Goal: Check status: Check status

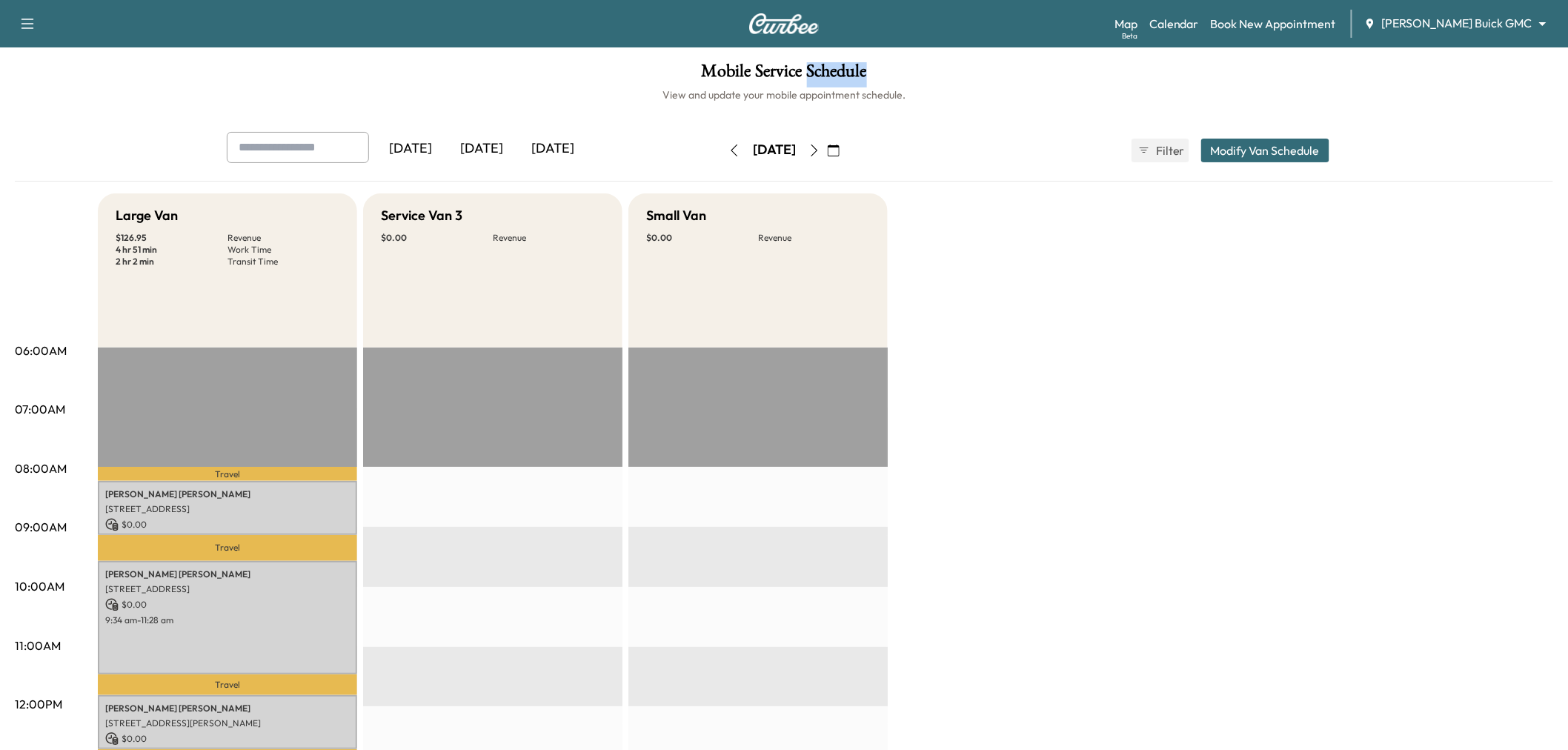
click at [494, 142] on div "[DATE]" at bounding box center [481, 149] width 71 height 34
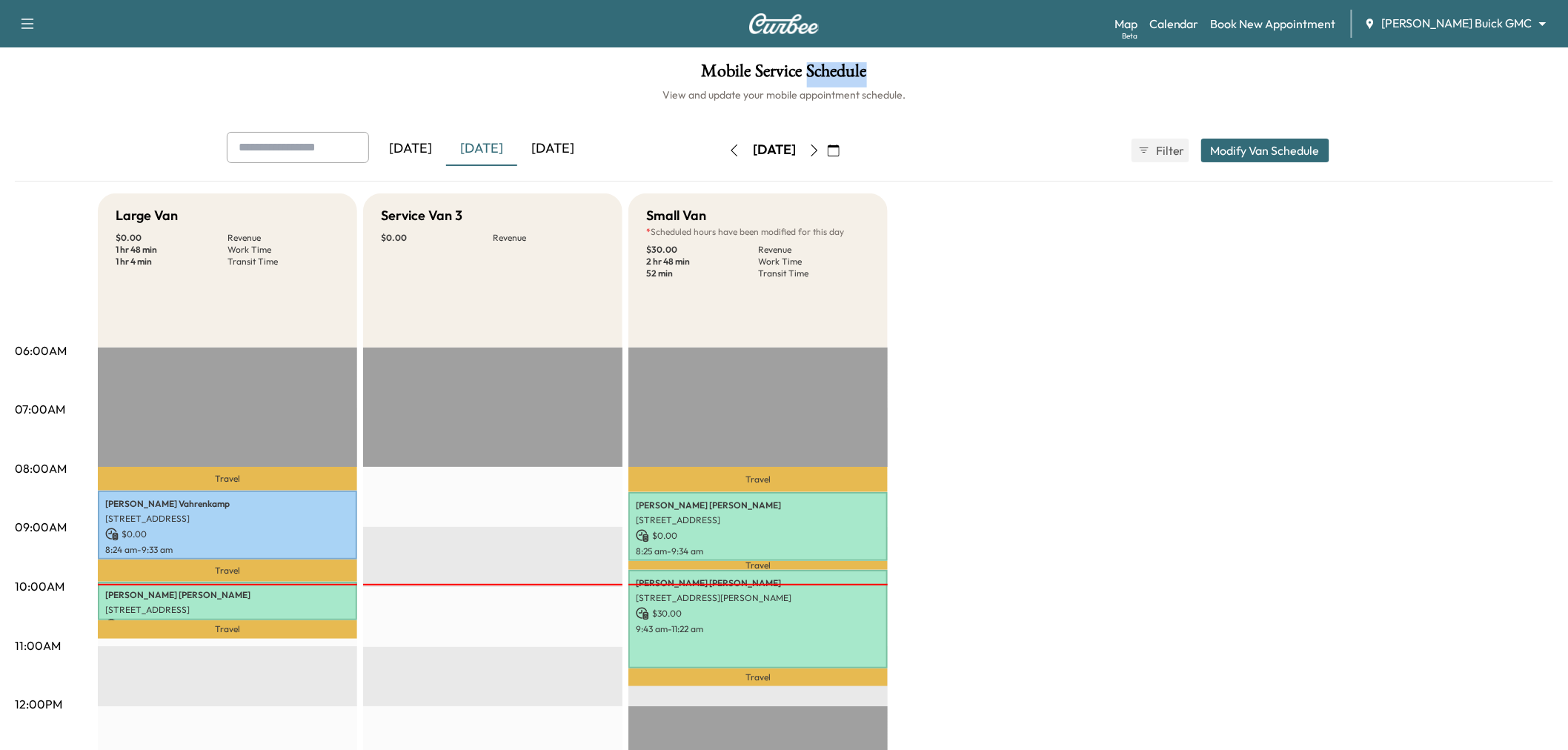
click at [840, 149] on icon "button" at bounding box center [833, 151] width 12 height 12
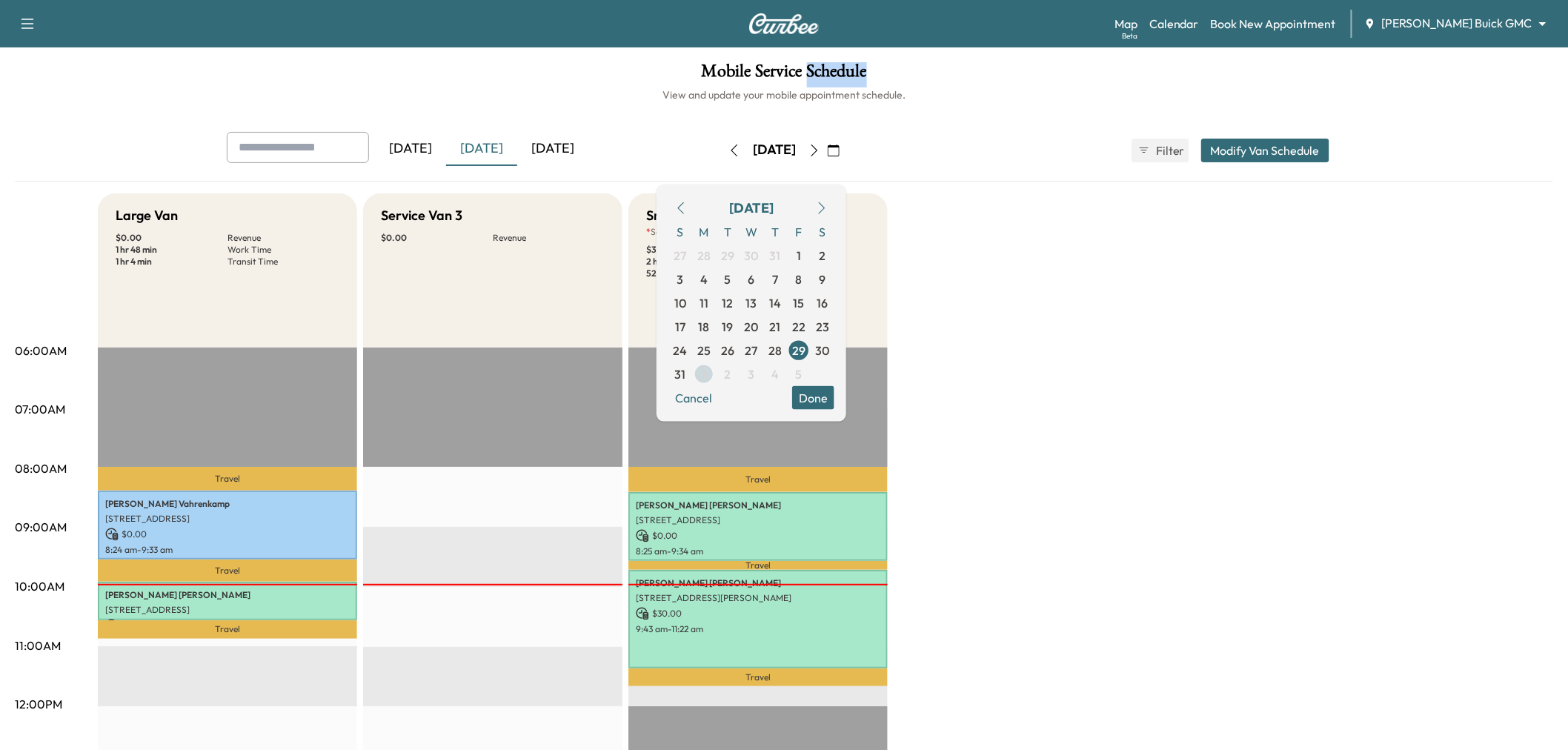
click at [739, 371] on span "2" at bounding box center [727, 373] width 24 height 24
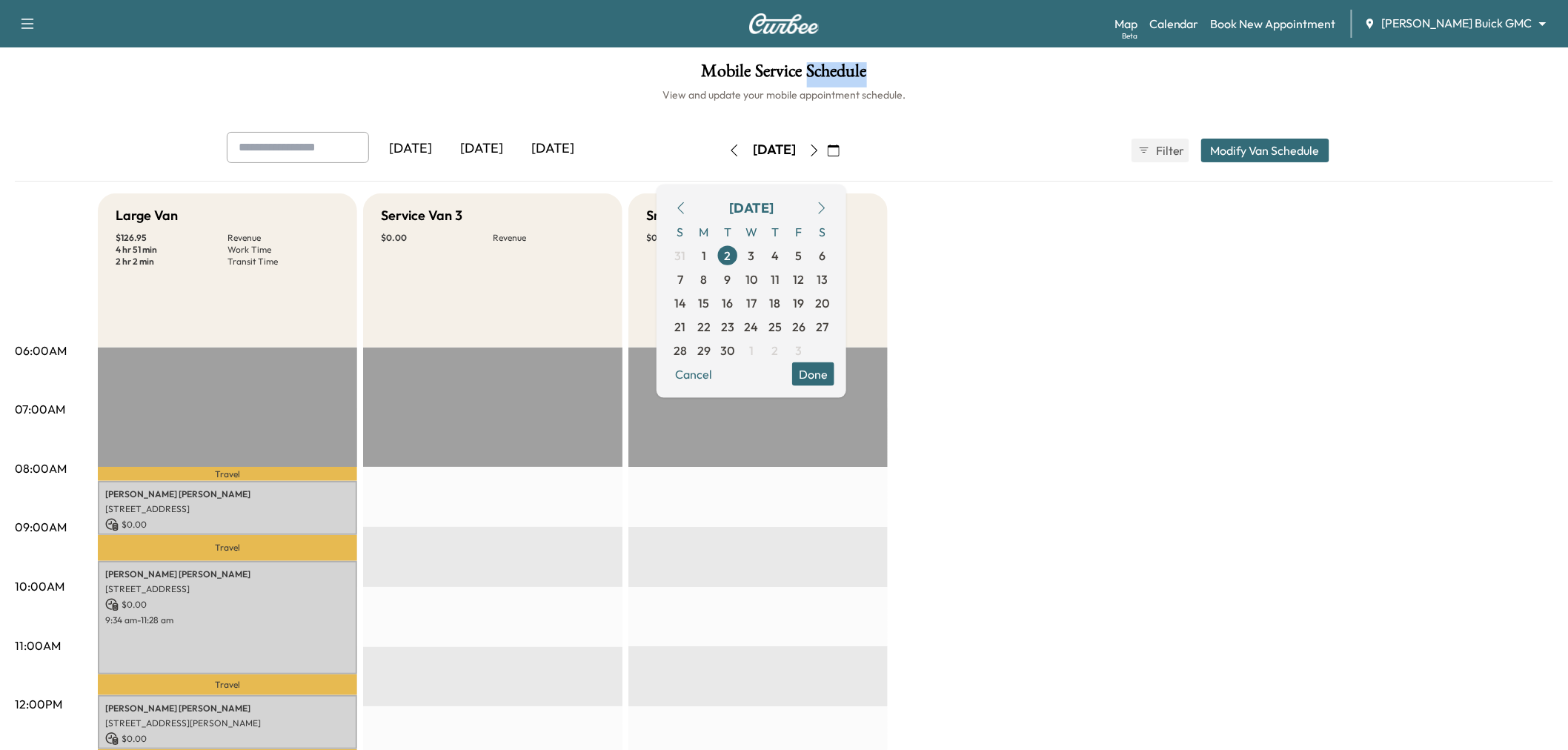
click at [834, 370] on button "Done" at bounding box center [812, 373] width 43 height 24
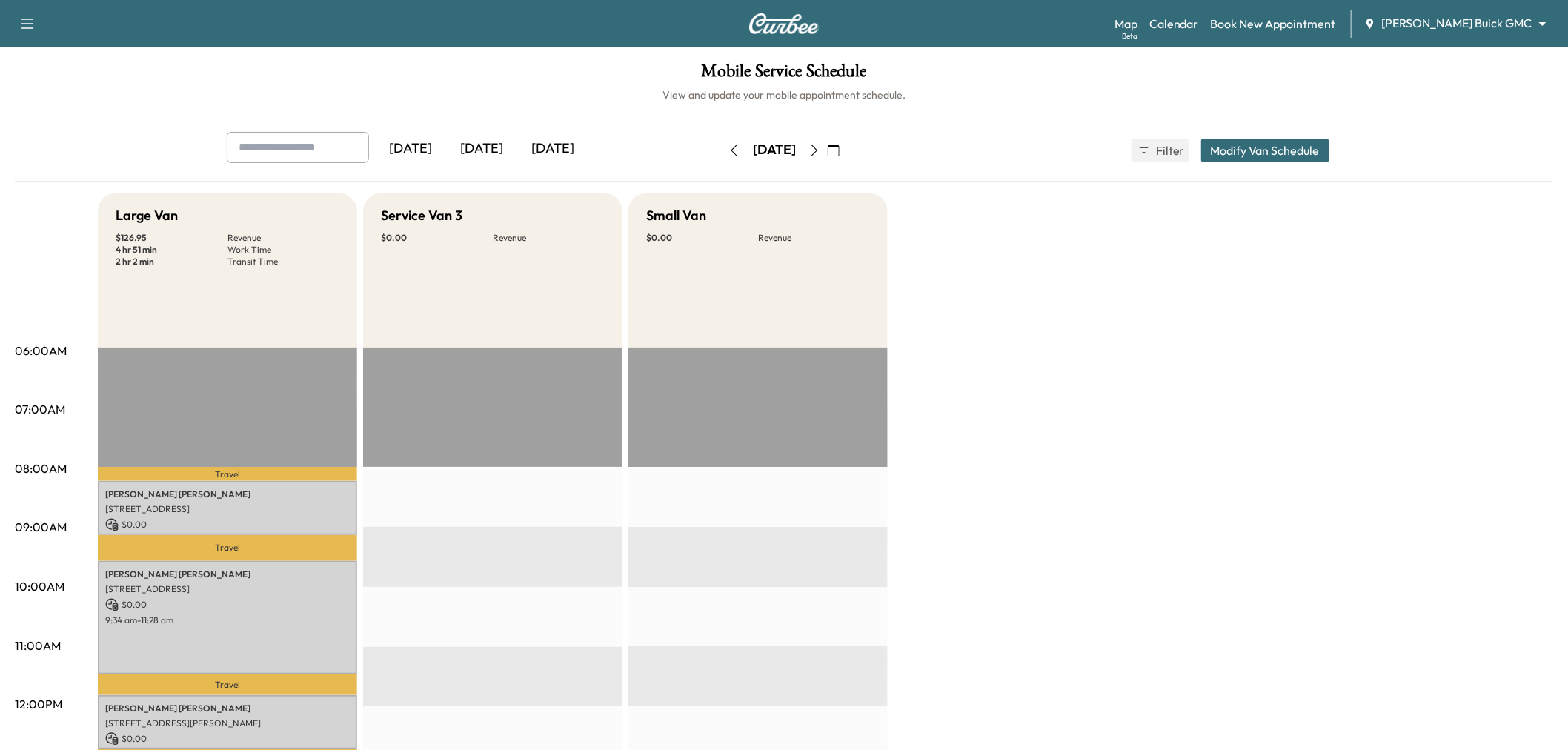
click at [949, 387] on div "Large Van $ 126.95 Revenue 4 hr 51 min Work Time 2 hr 2 min Transit Time Travel…" at bounding box center [825, 749] width 1455 height 1112
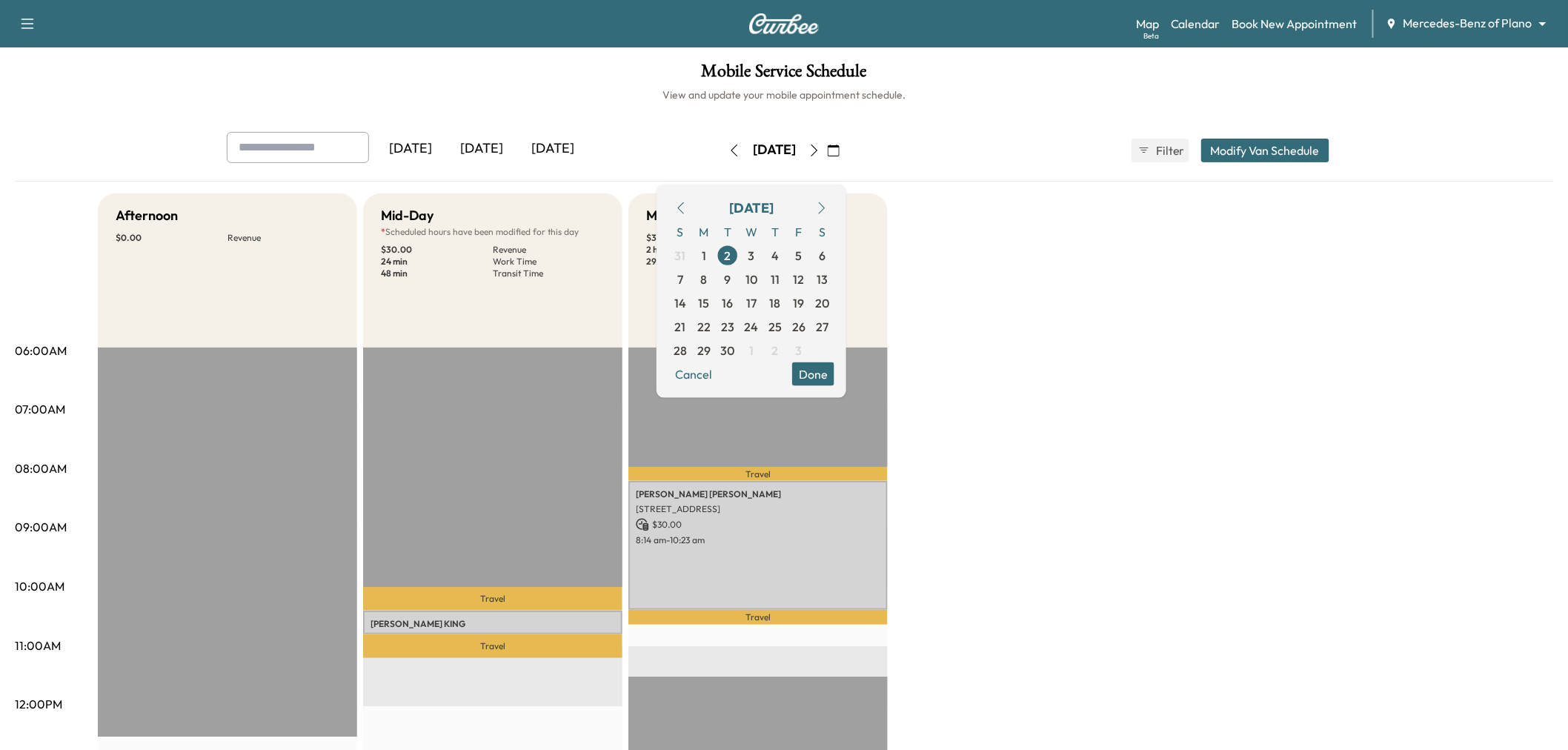
click at [491, 141] on div "[DATE]" at bounding box center [481, 149] width 71 height 34
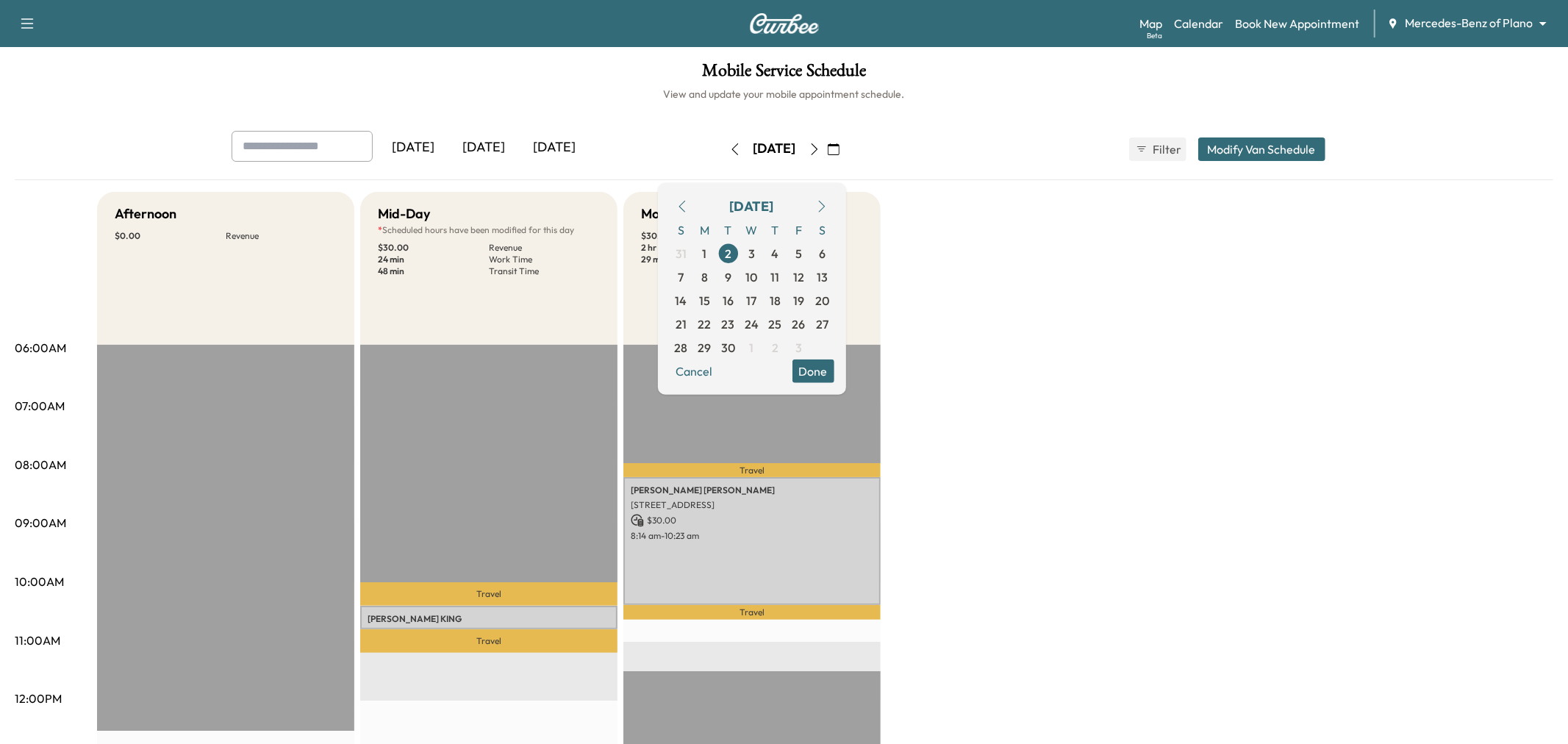
click at [488, 140] on div "[DATE]" at bounding box center [484, 147] width 70 height 34
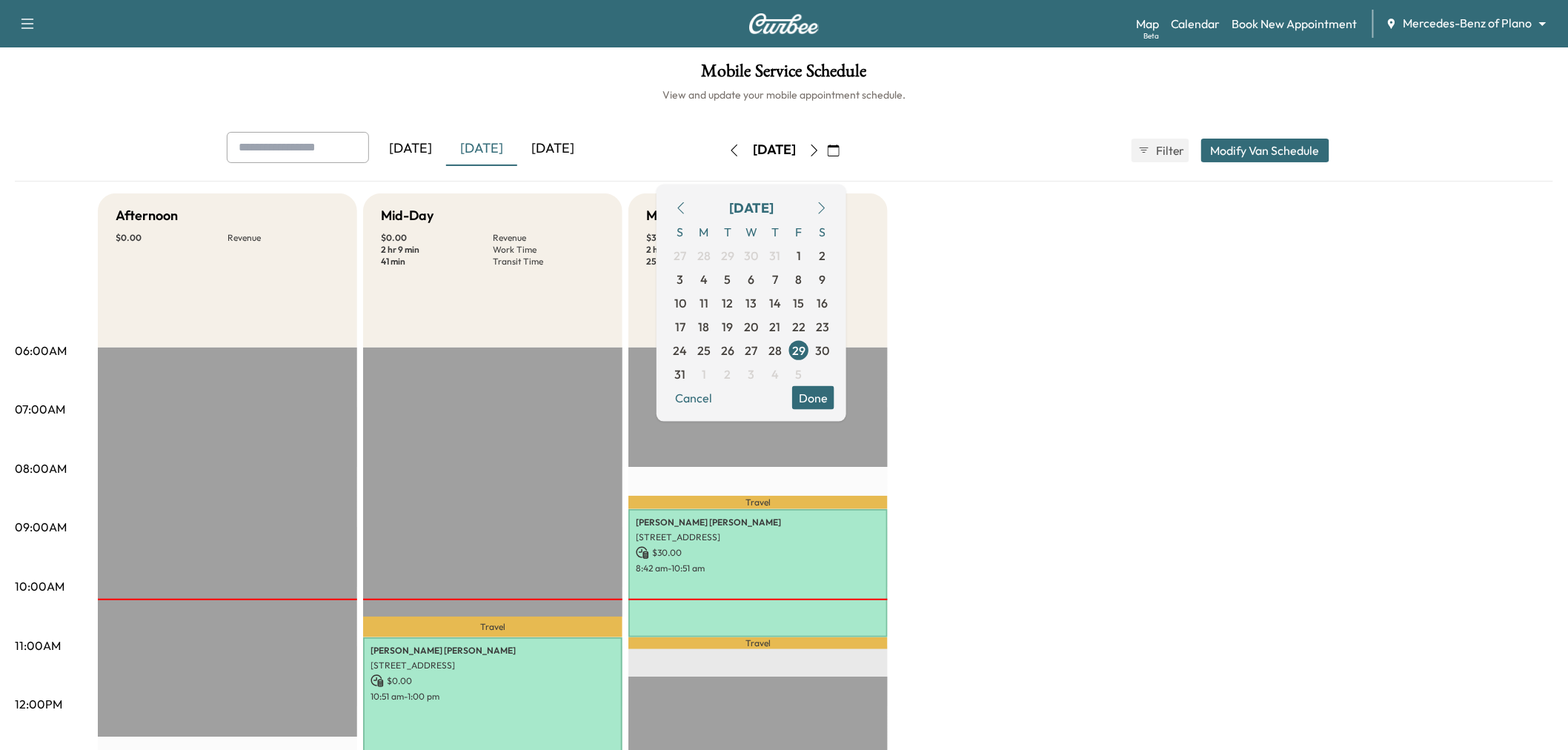
click at [489, 150] on div "[DATE]" at bounding box center [481, 149] width 71 height 34
